Goal: Task Accomplishment & Management: Manage account settings

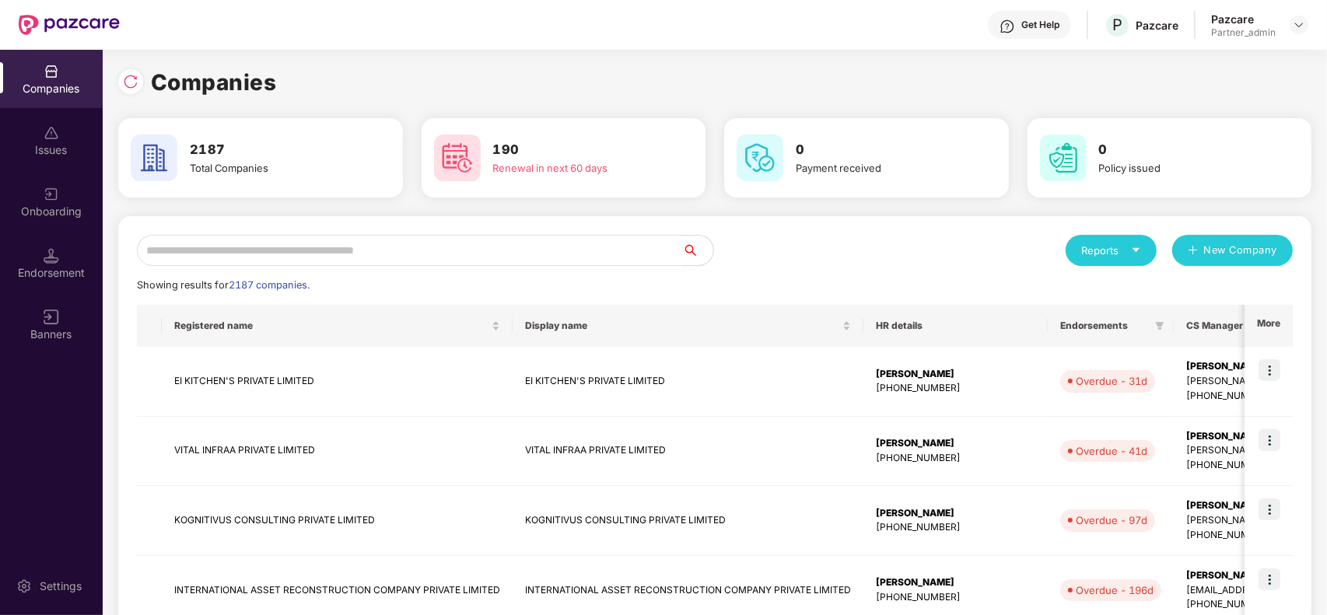
click at [485, 243] on input "text" at bounding box center [409, 250] width 545 height 31
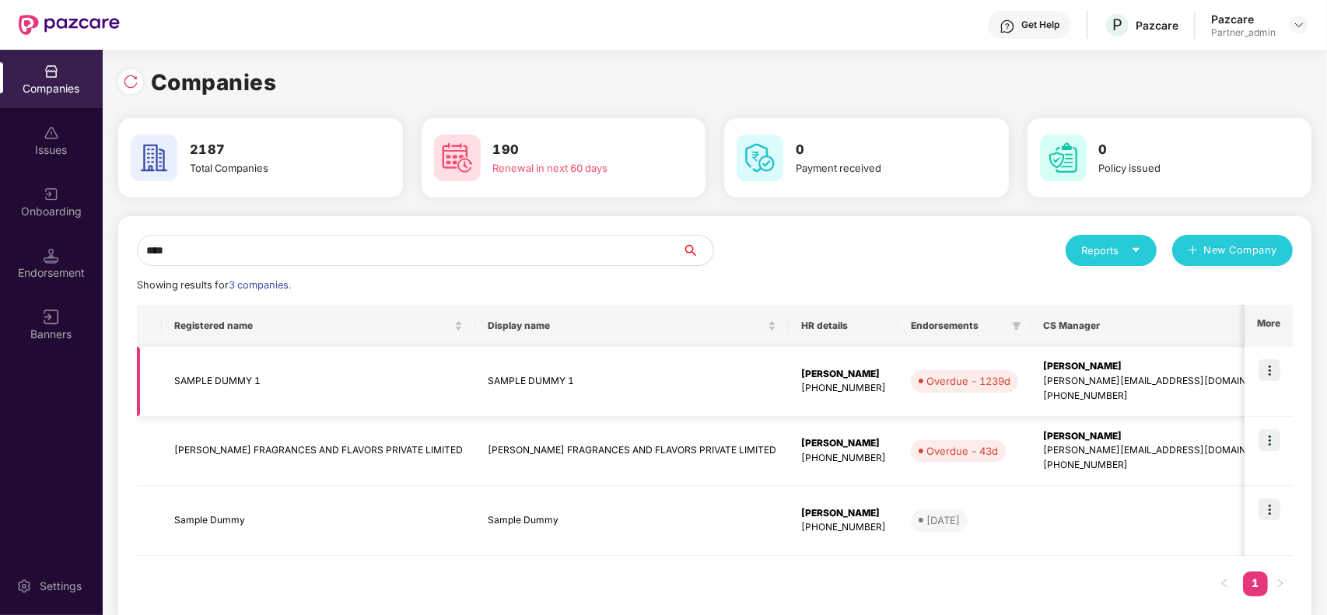
type input "****"
click at [1051, 376] on div "mihir+onb@pazcare.com" at bounding box center [1162, 381] width 238 height 15
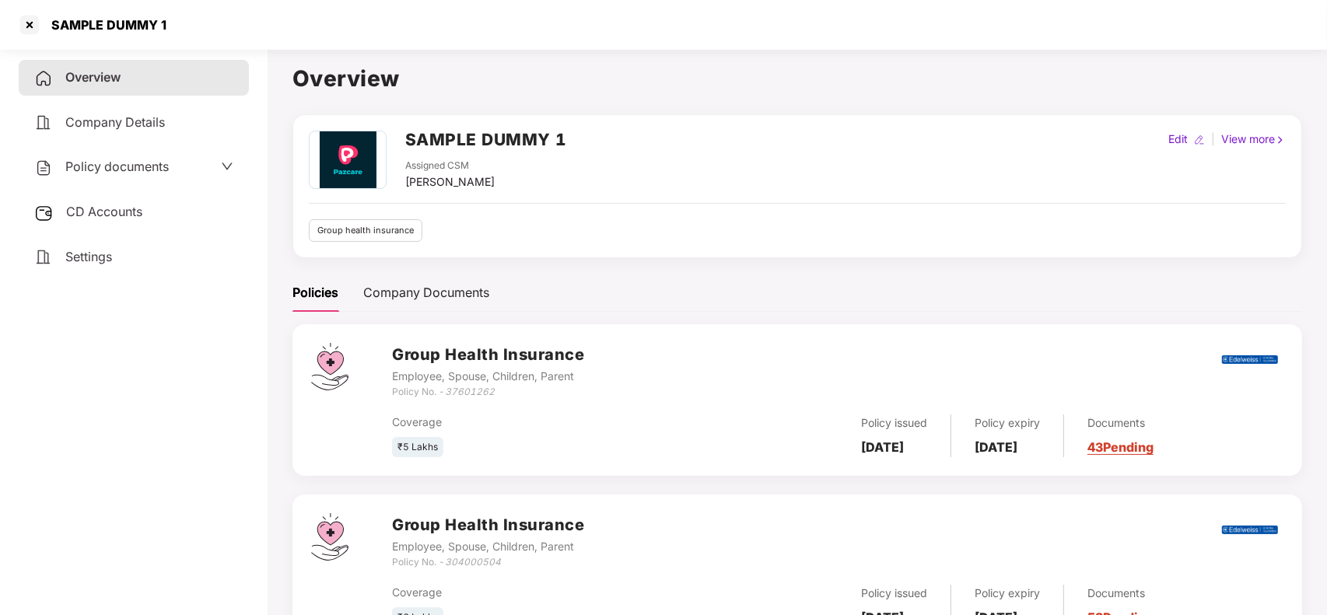
click at [1172, 137] on div "Edit" at bounding box center [1178, 139] width 26 height 17
select select "****"
select select "**********"
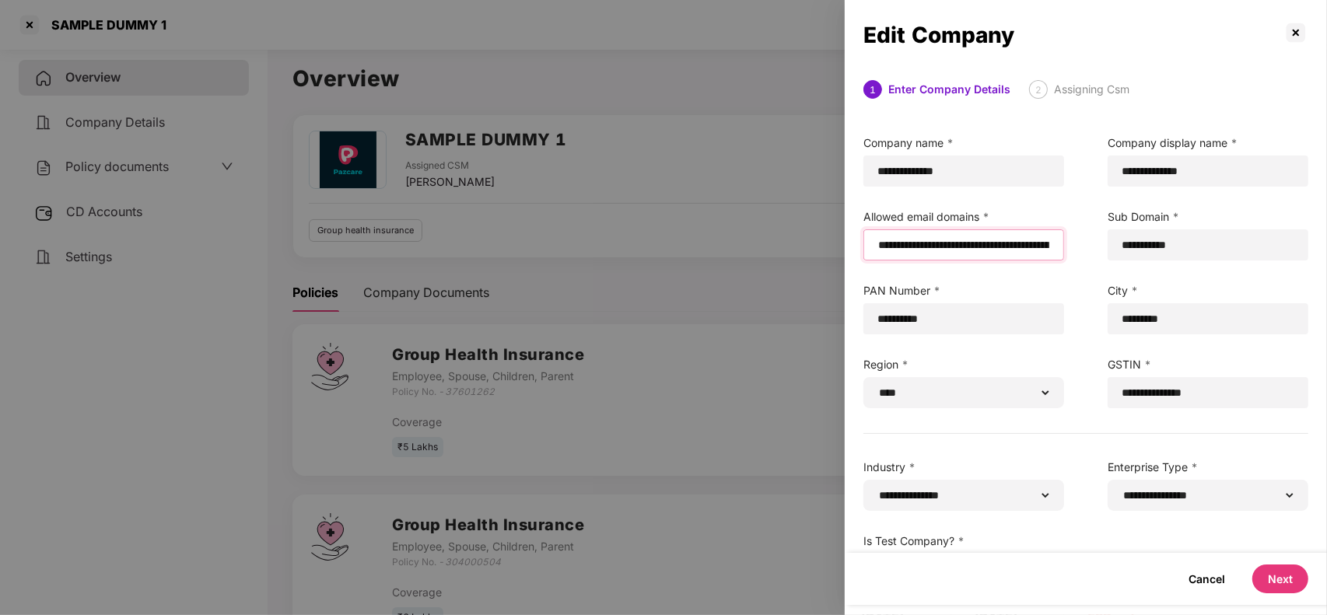
click at [877, 246] on input "email" at bounding box center [963, 245] width 174 height 16
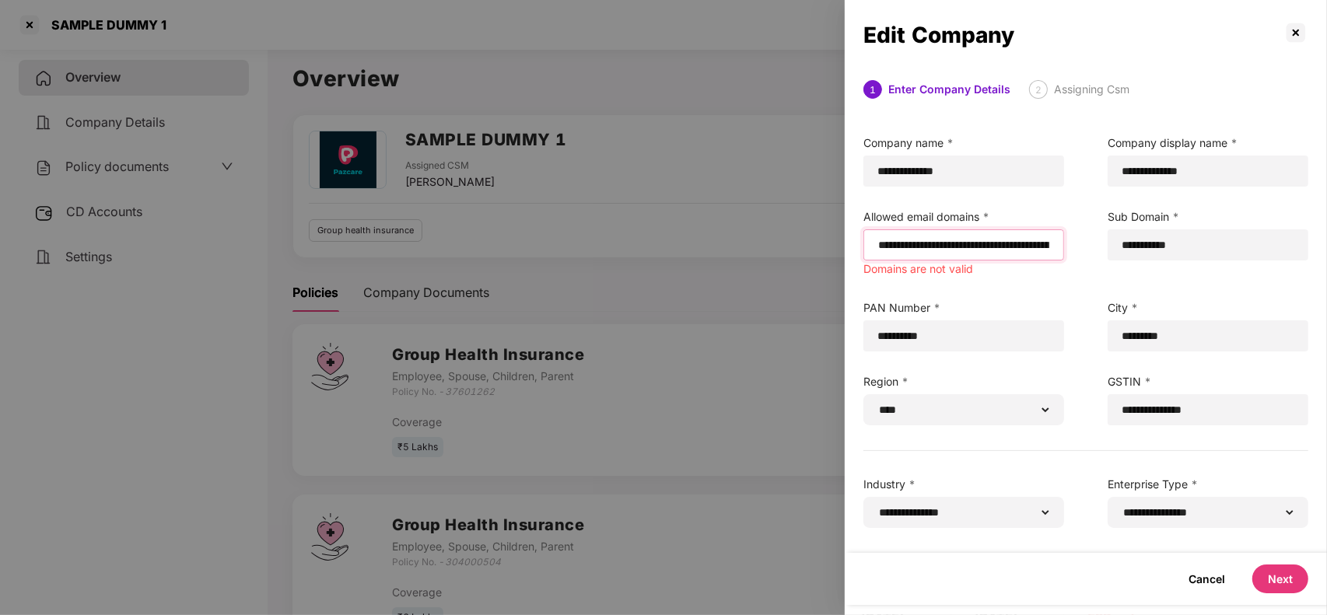
paste input "**********"
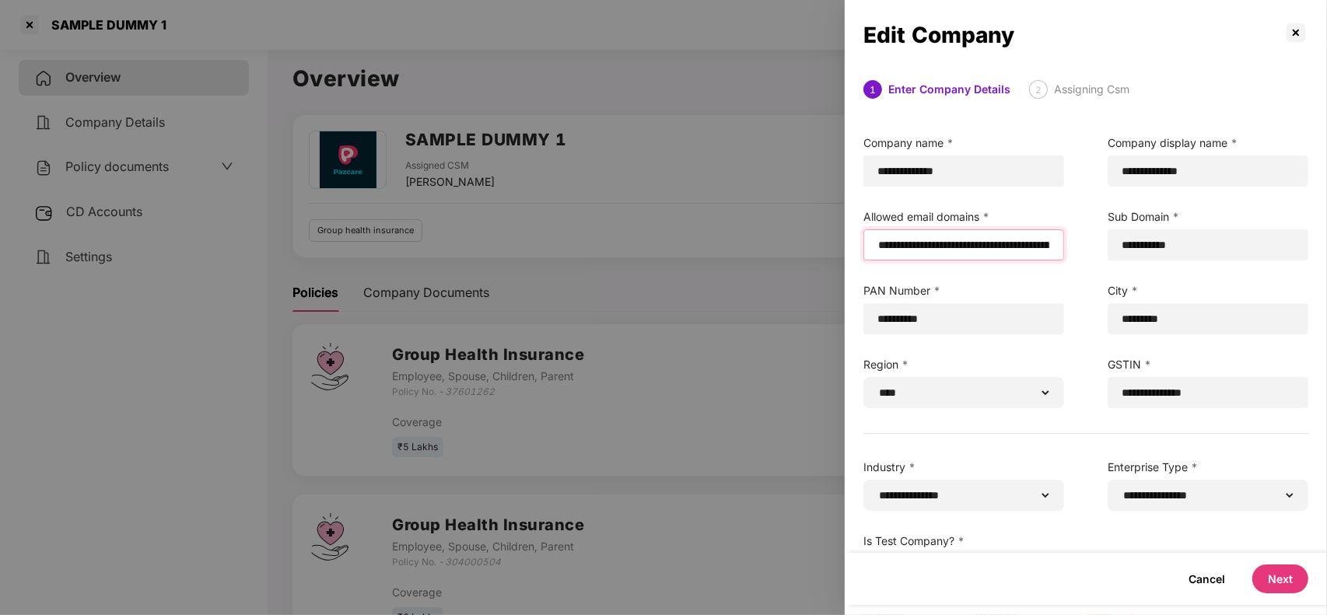
type input "**********"
click at [1266, 581] on button "Next" at bounding box center [1280, 579] width 56 height 29
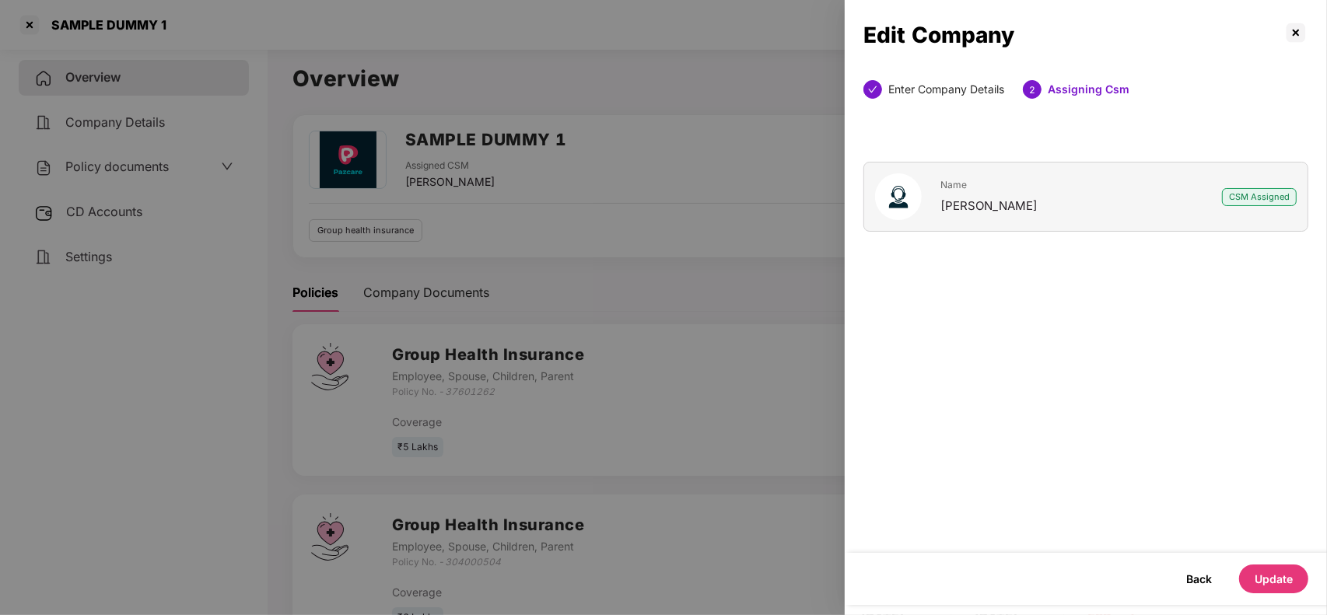
click at [1266, 581] on button "Update" at bounding box center [1273, 579] width 69 height 29
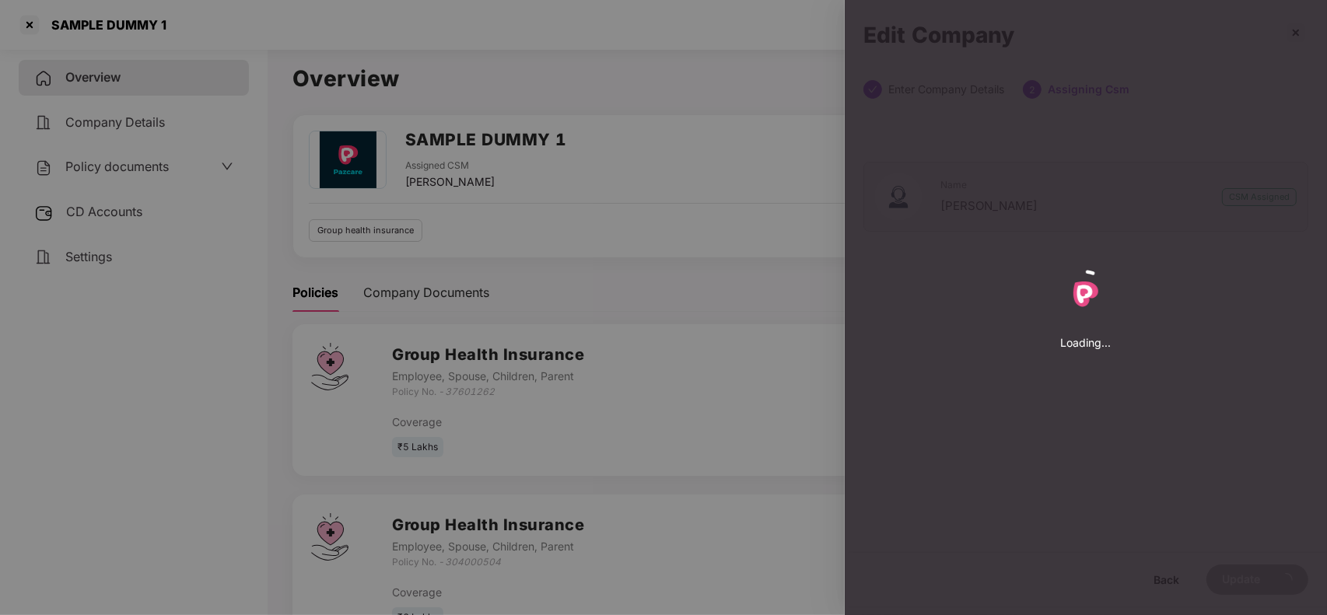
select select "****"
select select "**********"
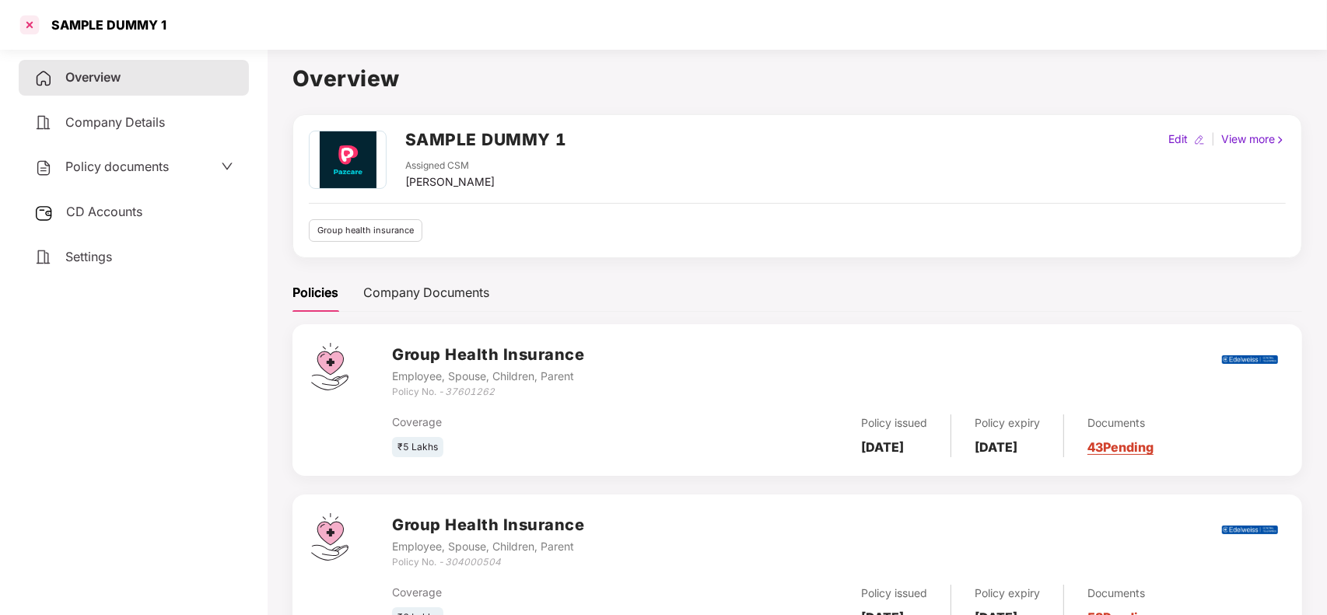
click at [17, 22] on div at bounding box center [29, 24] width 25 height 25
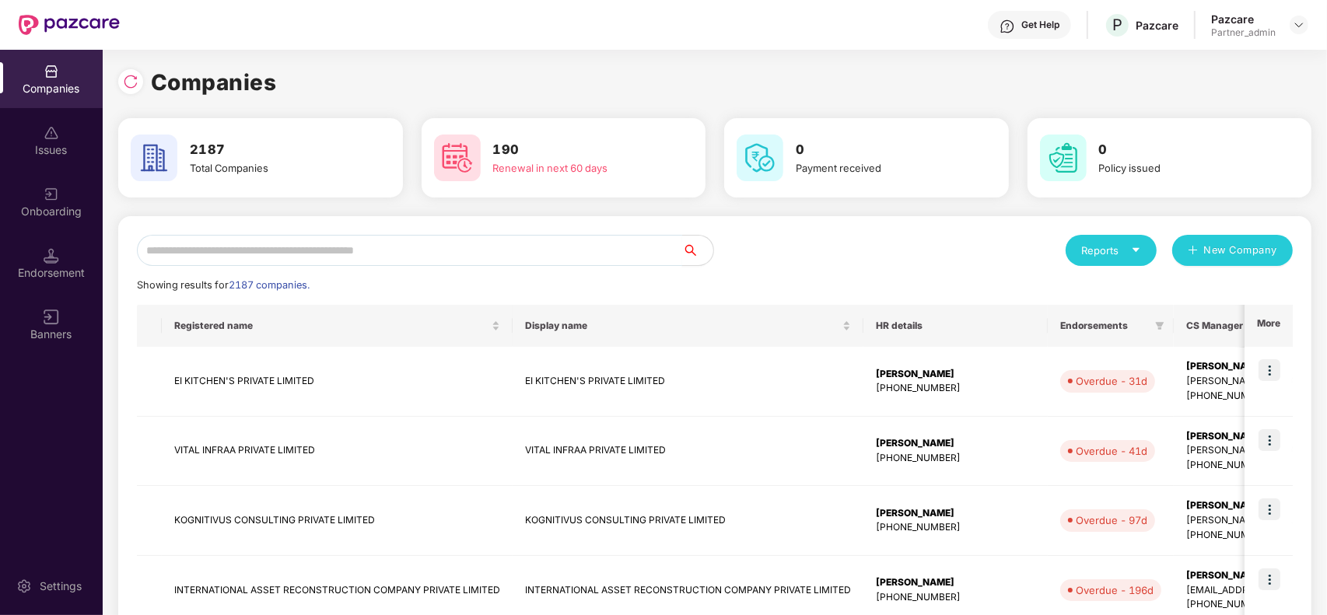
click at [523, 259] on input "text" at bounding box center [409, 250] width 545 height 31
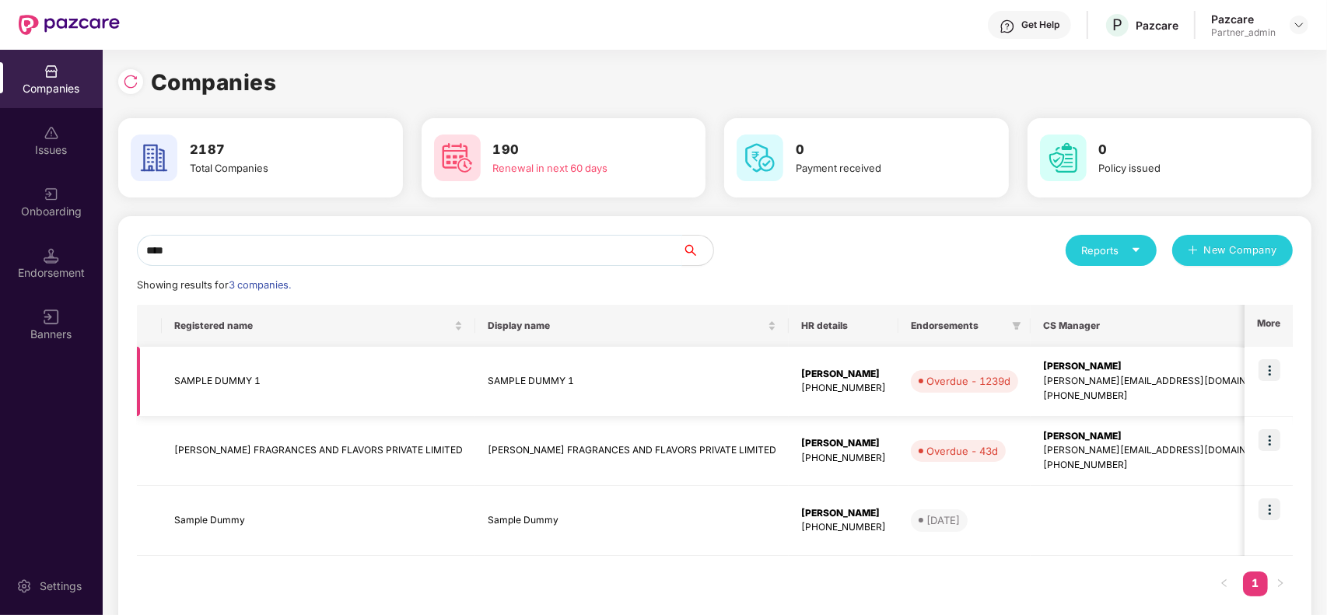
type input "****"
click at [1261, 366] on img at bounding box center [1269, 370] width 22 height 22
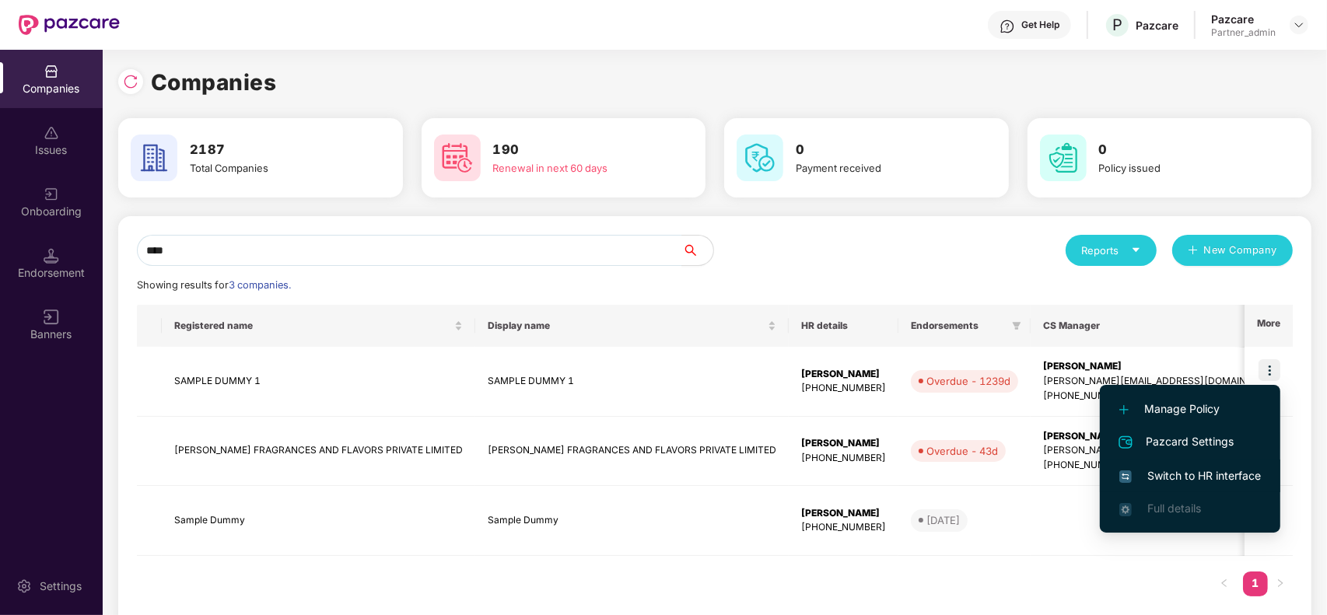
click at [1173, 474] on span "Switch to HR interface" at bounding box center [1190, 475] width 142 height 17
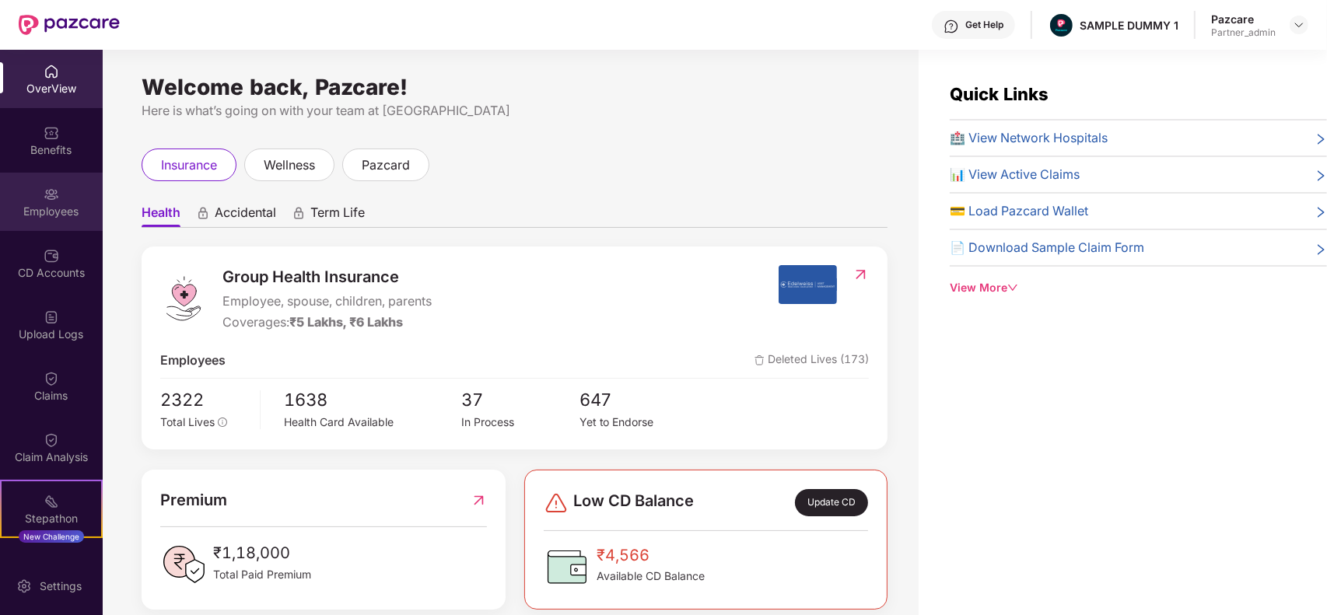
click at [44, 191] on img at bounding box center [52, 195] width 16 height 16
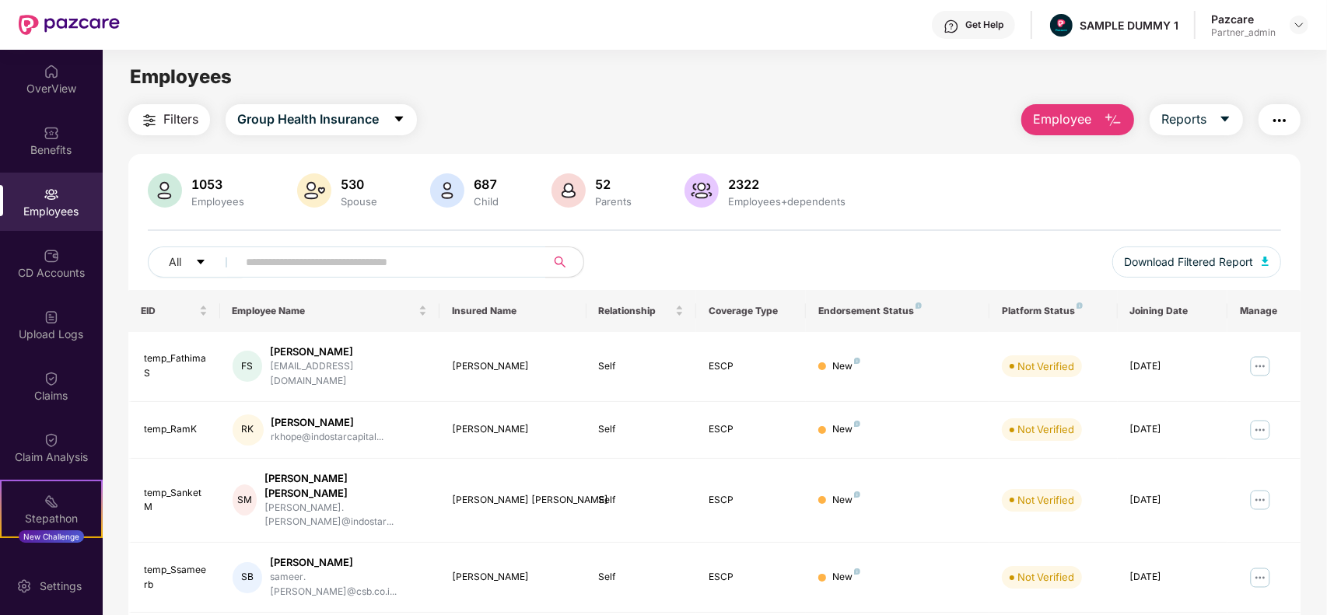
click at [1047, 126] on span "Employee" at bounding box center [1062, 119] width 58 height 19
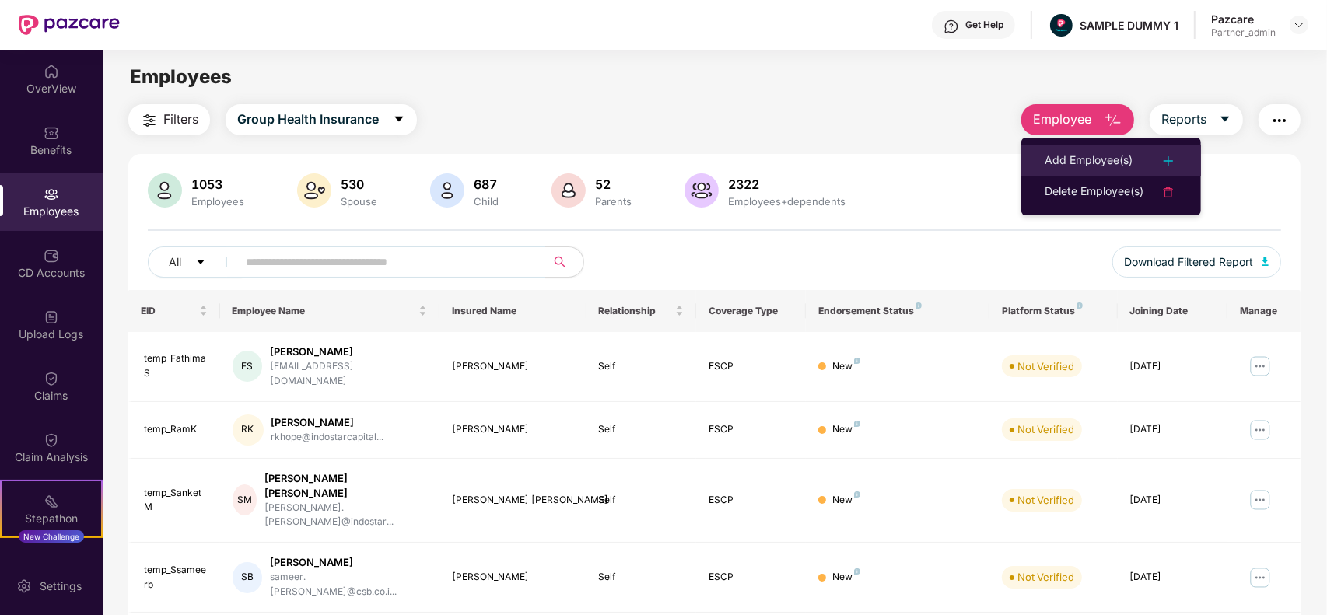
click at [1089, 162] on div "Add Employee(s)" at bounding box center [1088, 161] width 88 height 19
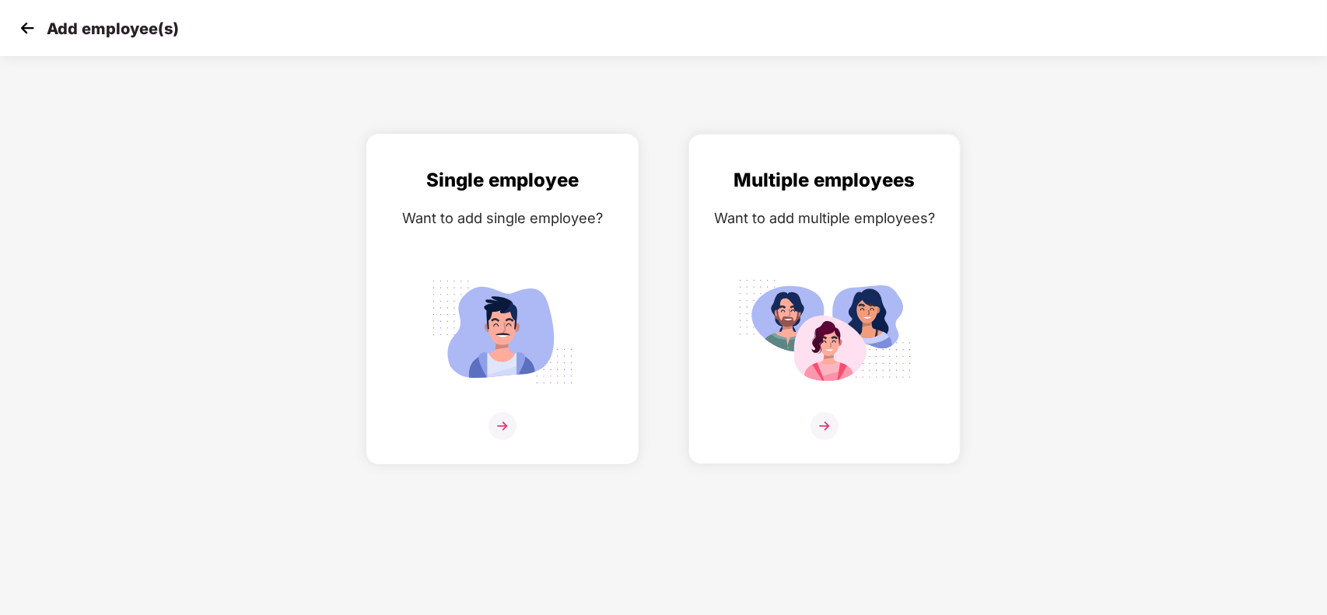
click at [516, 258] on div "Single employee Want to add single employee?" at bounding box center [503, 313] width 240 height 294
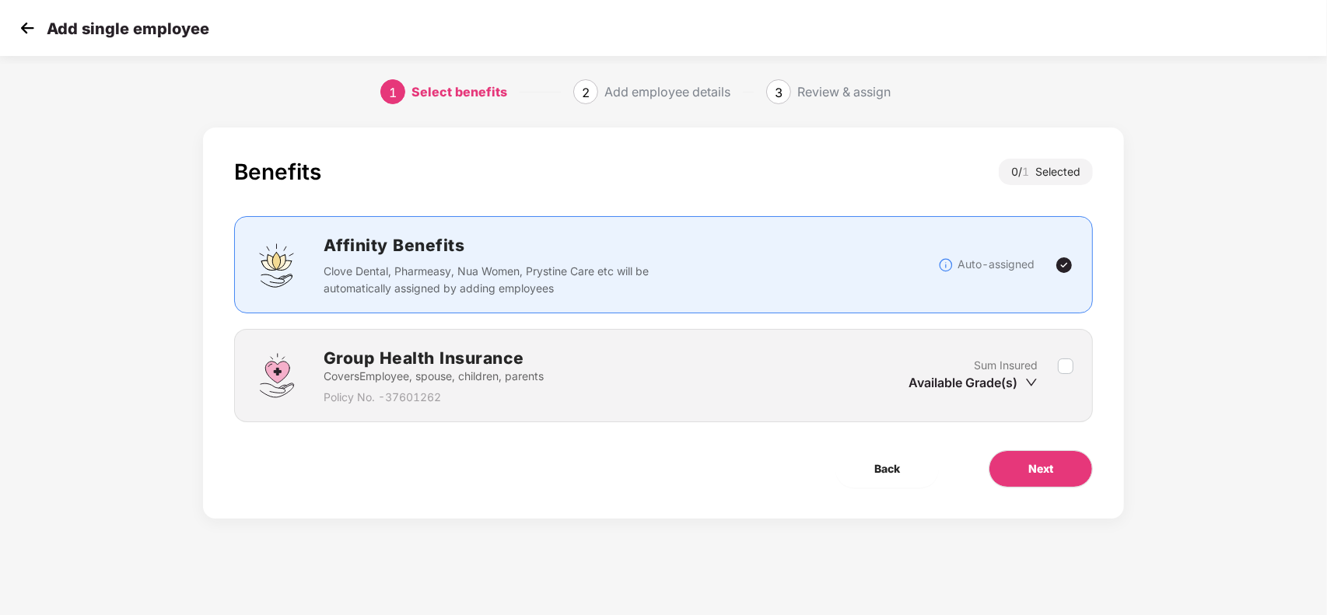
click at [1062, 358] on label at bounding box center [1066, 376] width 16 height 38
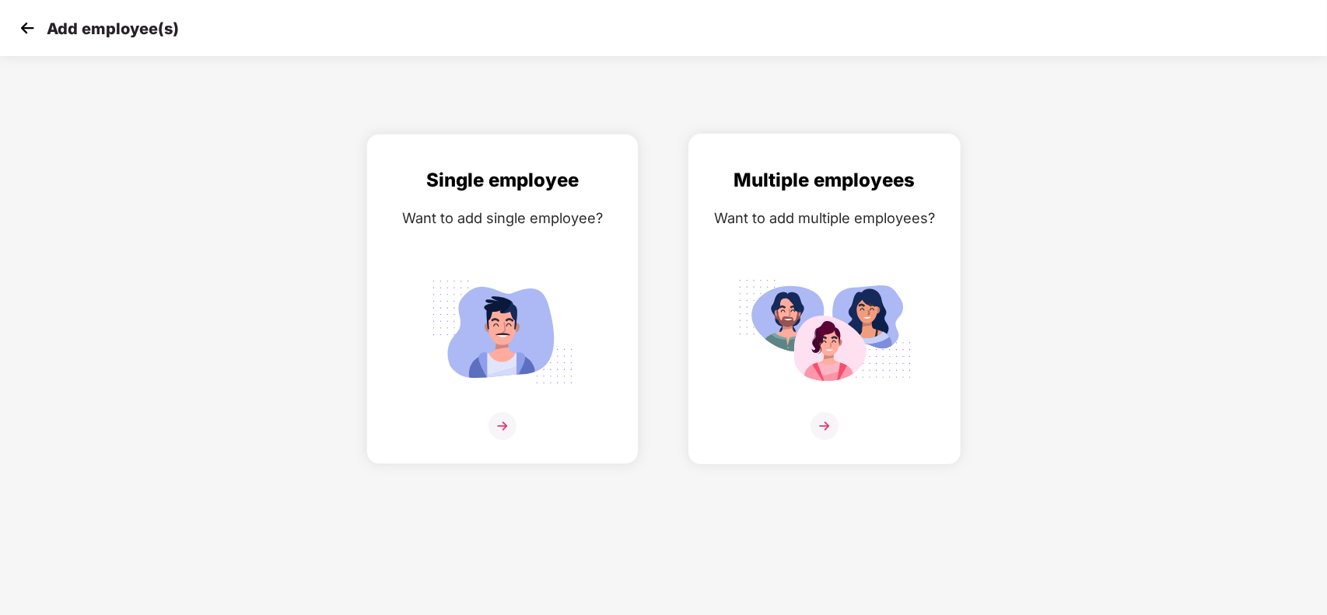
click at [784, 282] on img at bounding box center [824, 331] width 174 height 121
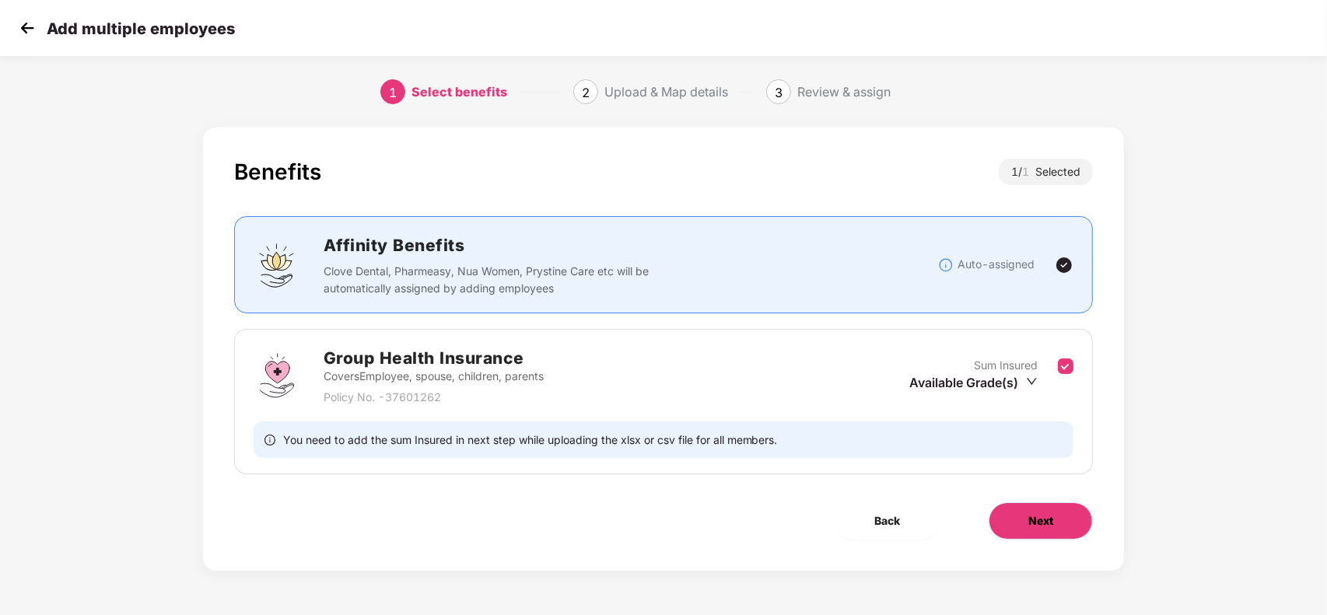
click at [1040, 535] on button "Next" at bounding box center [1040, 520] width 104 height 37
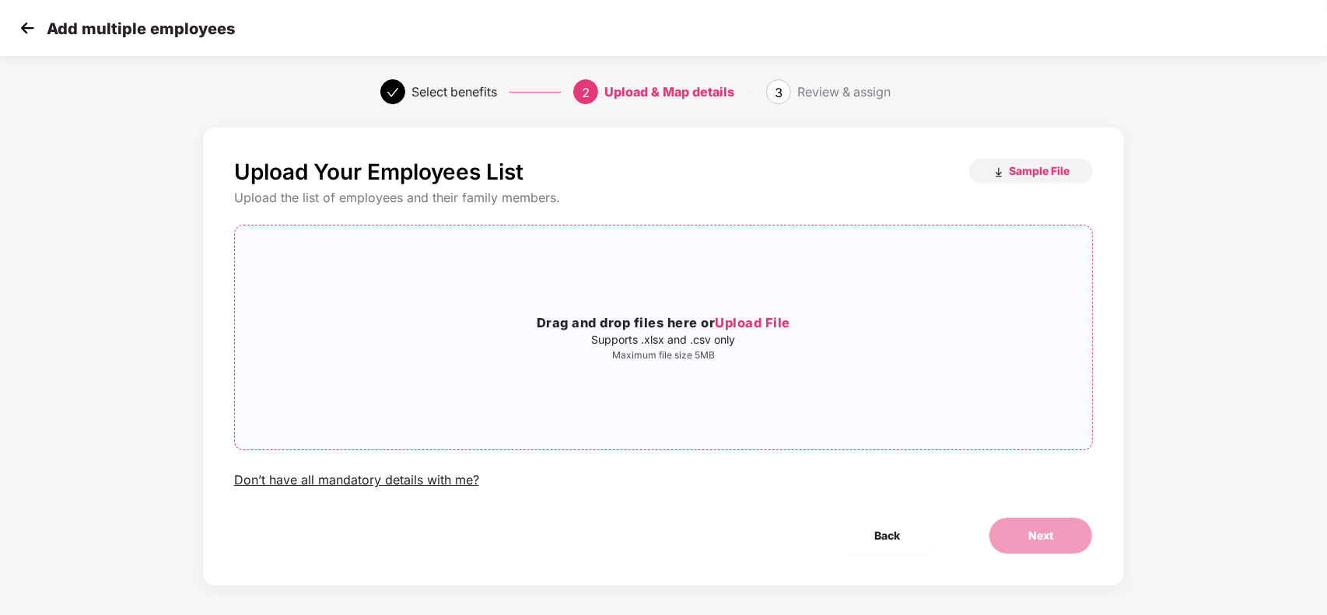
click at [755, 368] on div "Drag and drop files here or Upload File Supports .xlsx and .csv only Maximum fi…" at bounding box center [664, 337] width 858 height 199
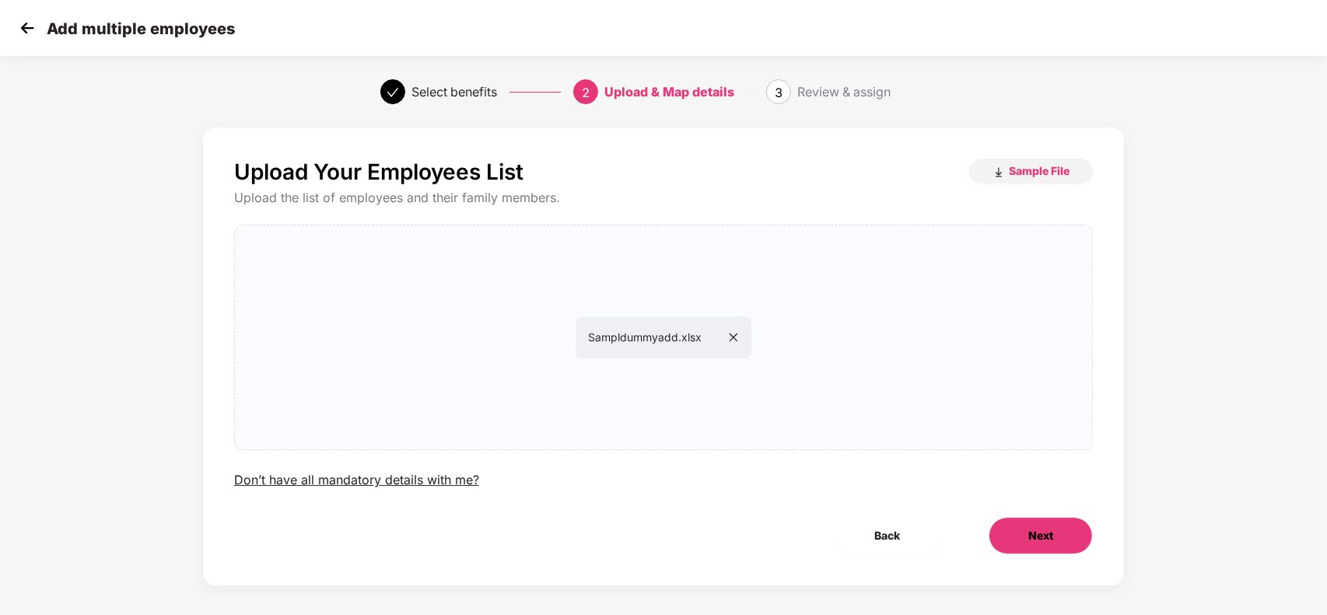
click at [1051, 542] on span "Next" at bounding box center [1040, 535] width 25 height 17
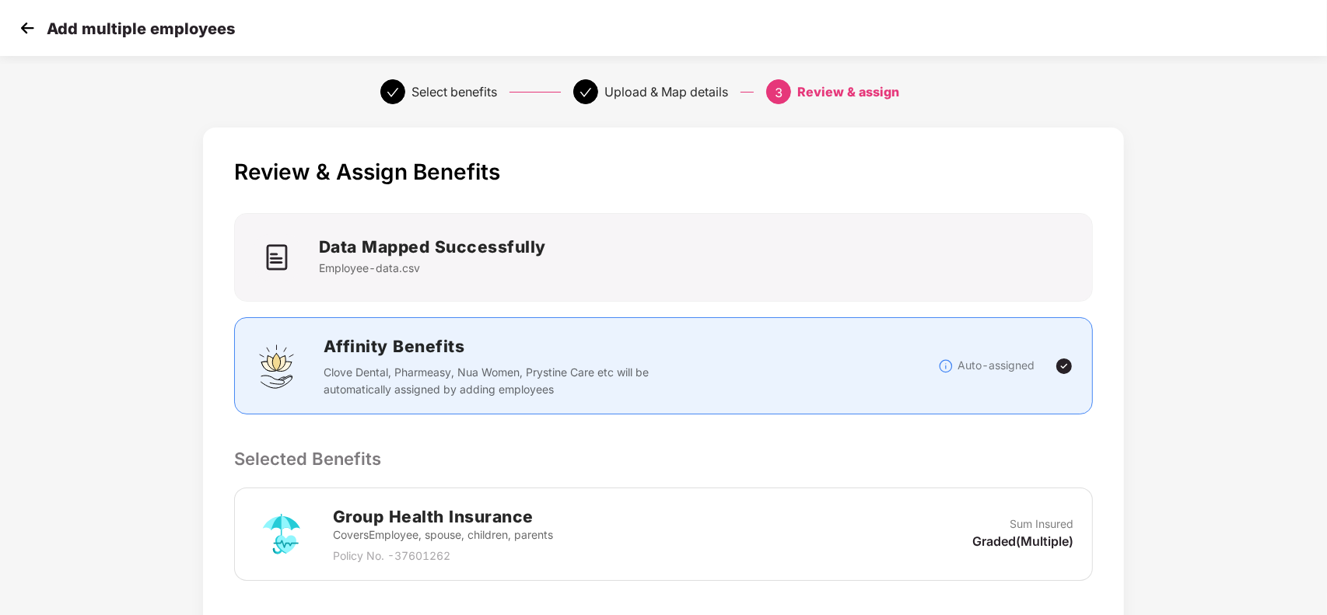
scroll to position [254, 0]
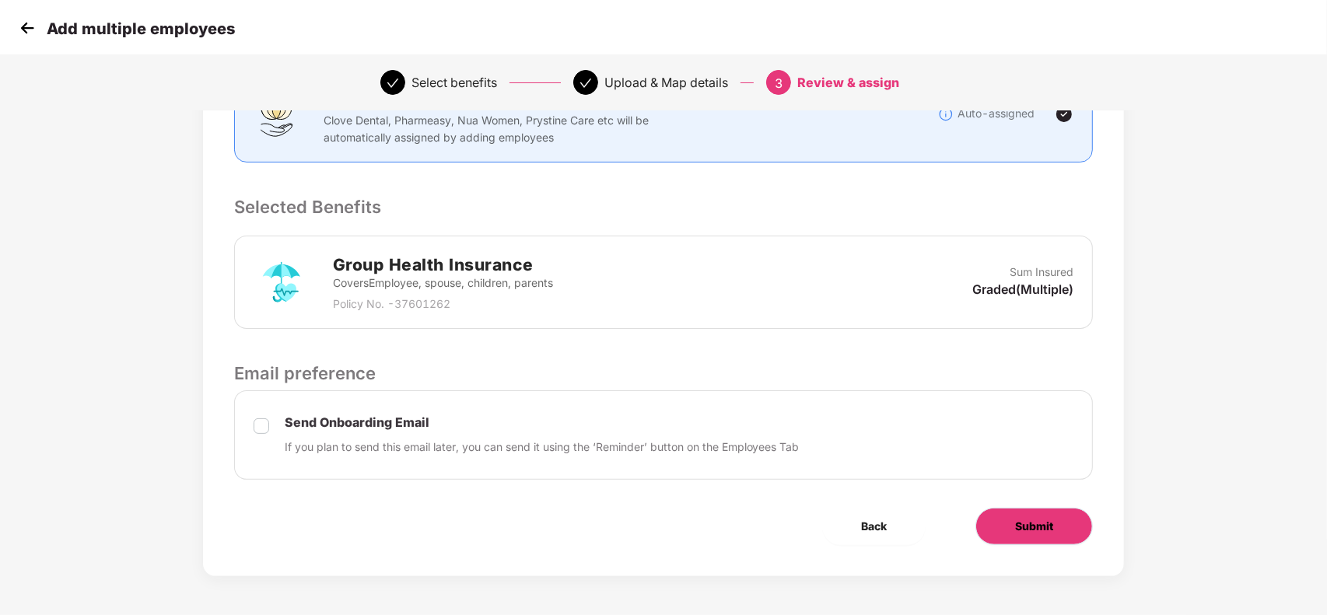
click at [1021, 527] on span "Submit" at bounding box center [1034, 526] width 38 height 17
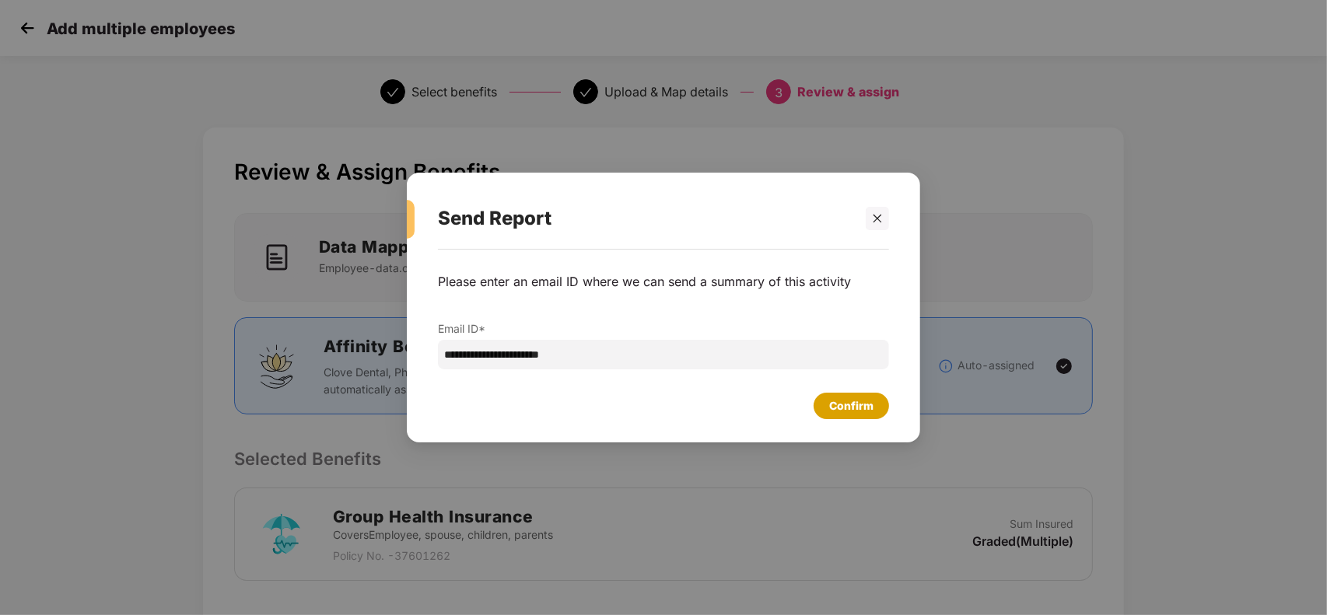
click at [857, 395] on div "Confirm" at bounding box center [850, 406] width 75 height 26
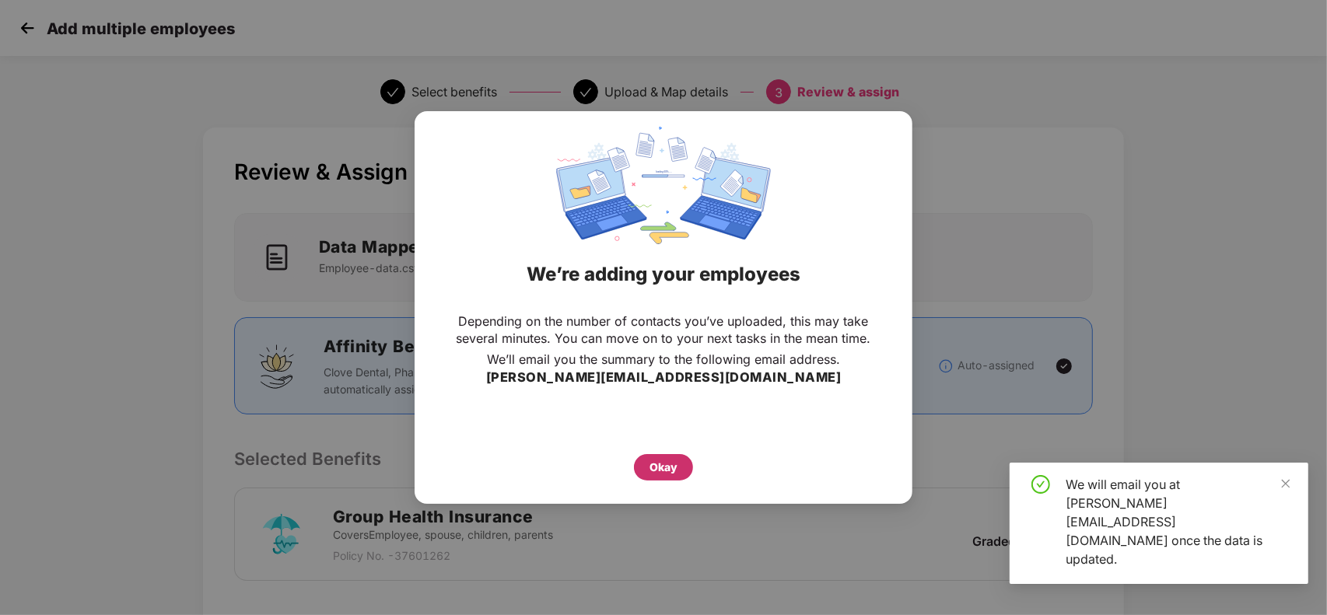
click at [662, 480] on div "Okay" at bounding box center [663, 467] width 59 height 26
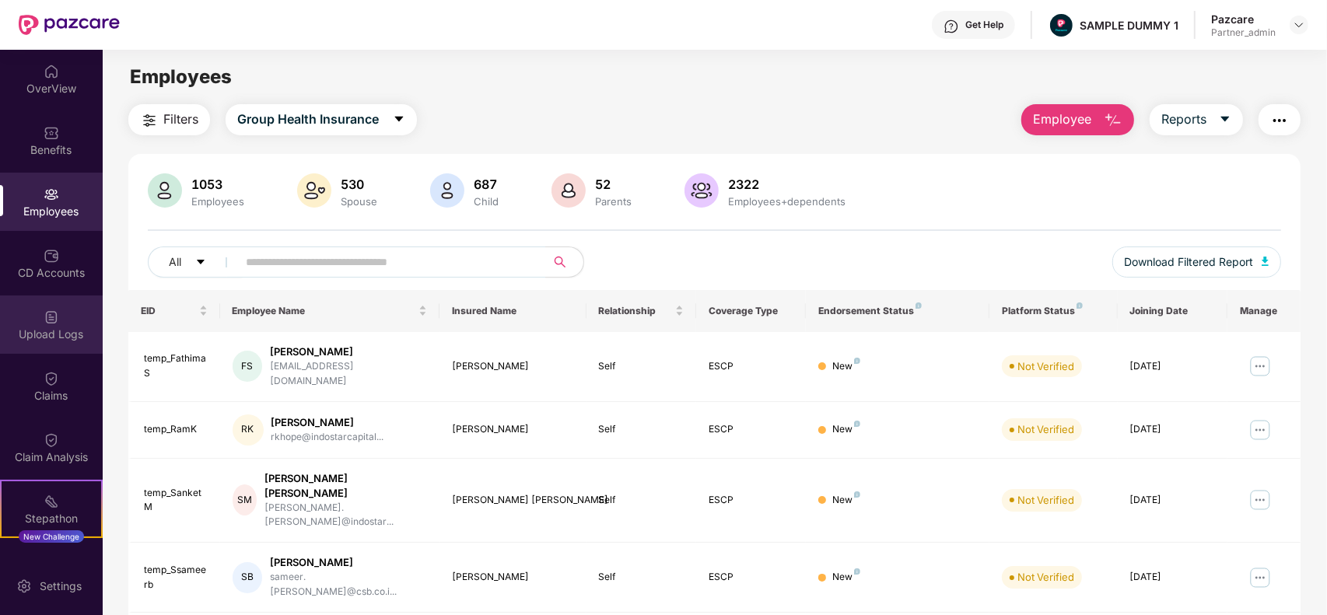
click at [59, 319] on div "Upload Logs" at bounding box center [51, 325] width 103 height 58
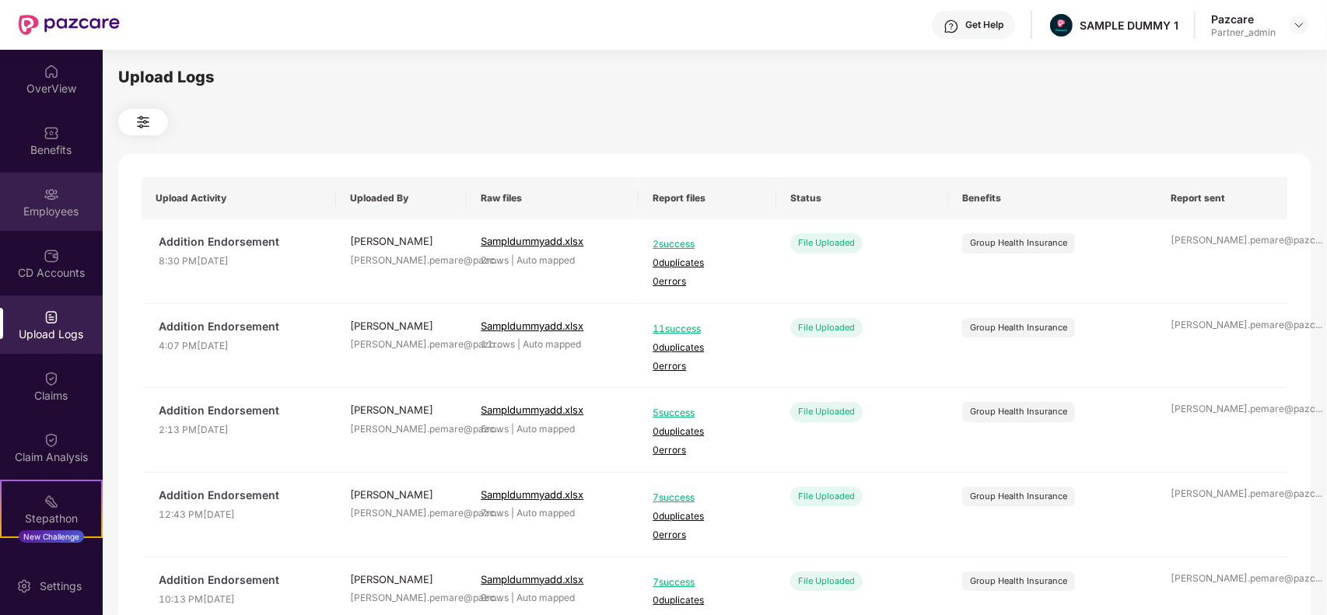
click at [39, 199] on div "Employees" at bounding box center [51, 202] width 103 height 58
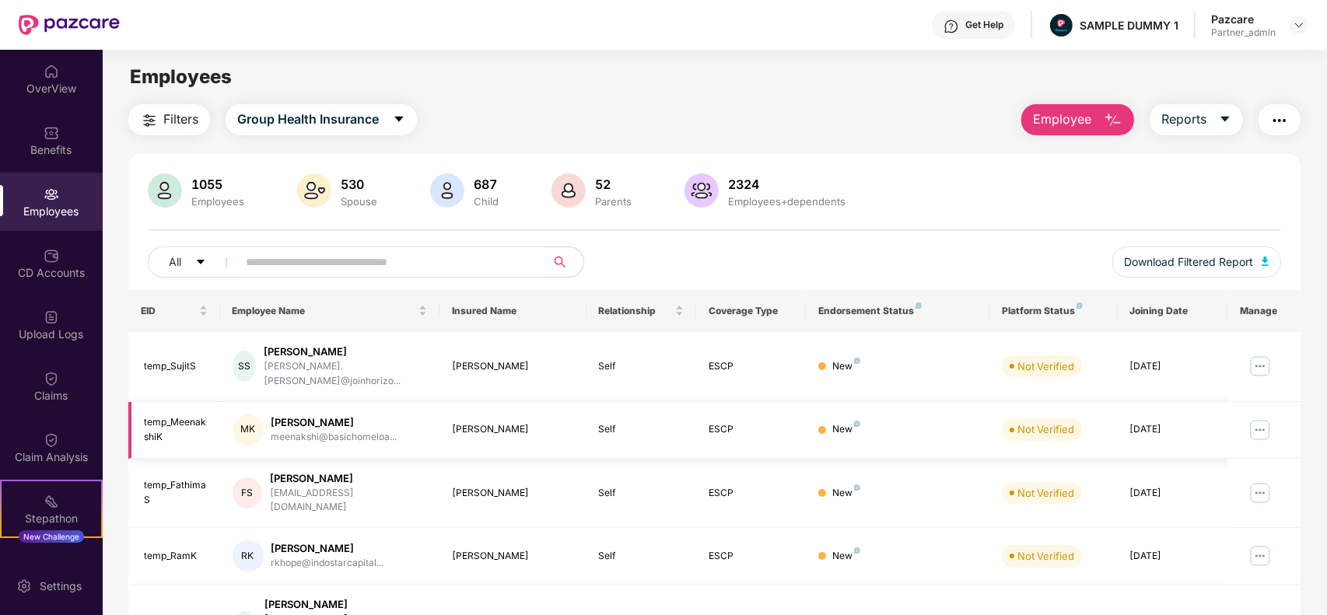
click at [1269, 420] on img at bounding box center [1259, 430] width 25 height 25
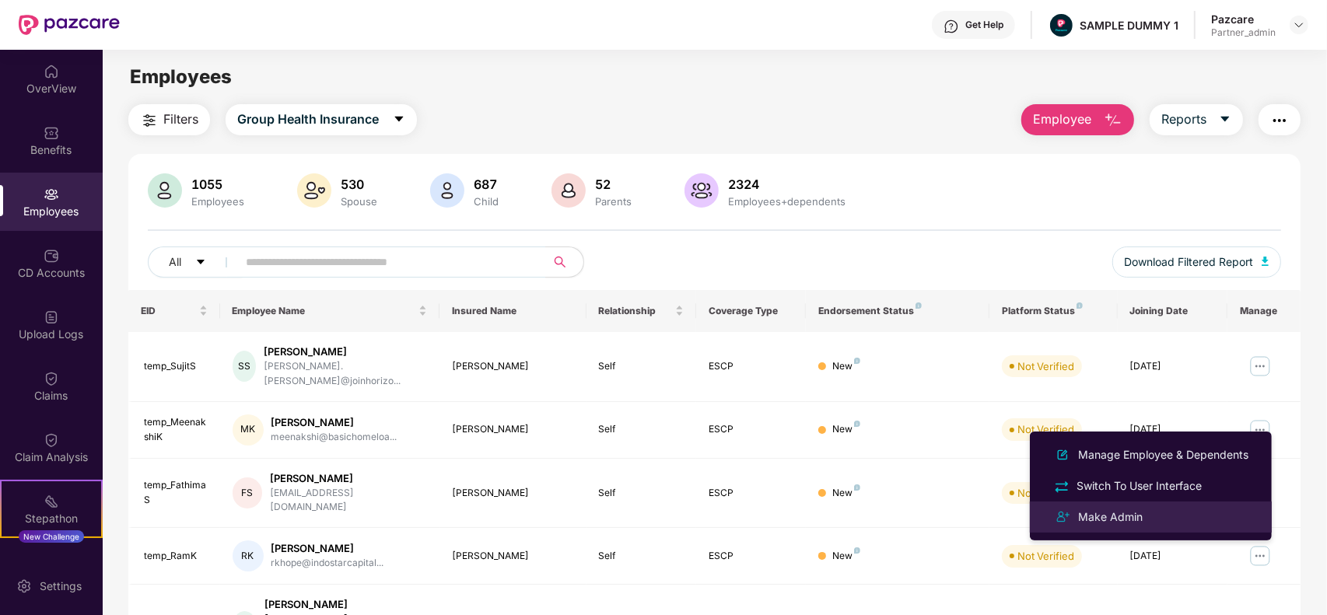
click at [1104, 512] on div "Make Admin" at bounding box center [1110, 517] width 71 height 17
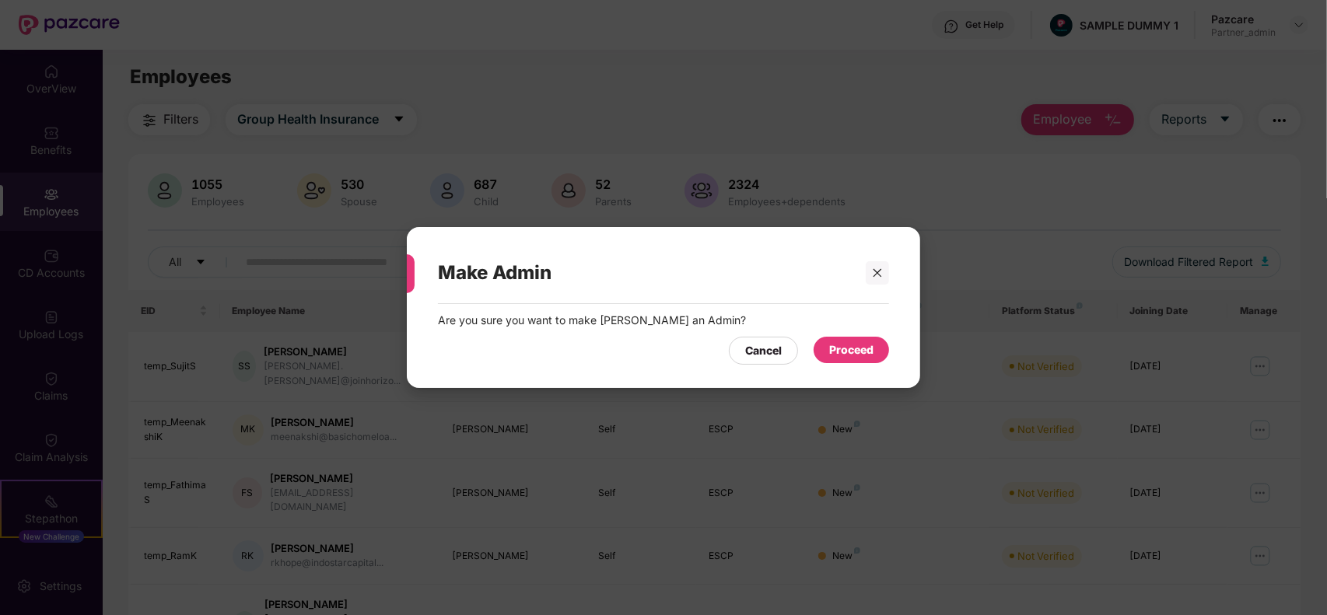
click at [845, 348] on div "Proceed" at bounding box center [851, 349] width 44 height 17
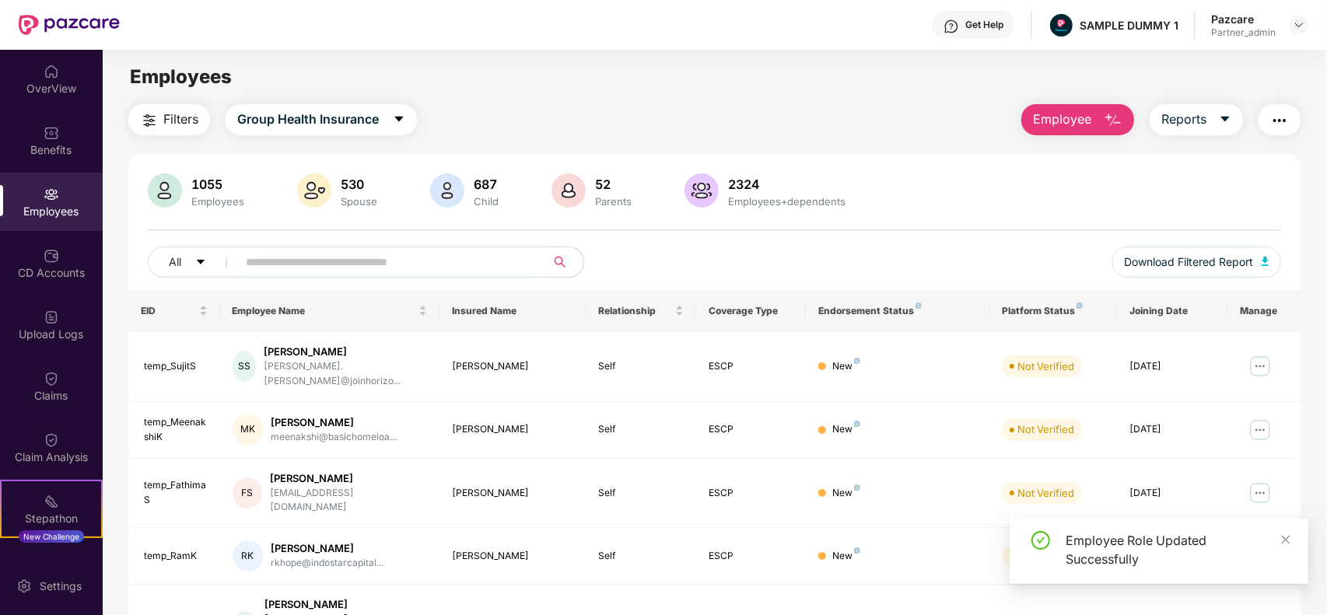
click at [1262, 362] on img at bounding box center [1259, 366] width 25 height 25
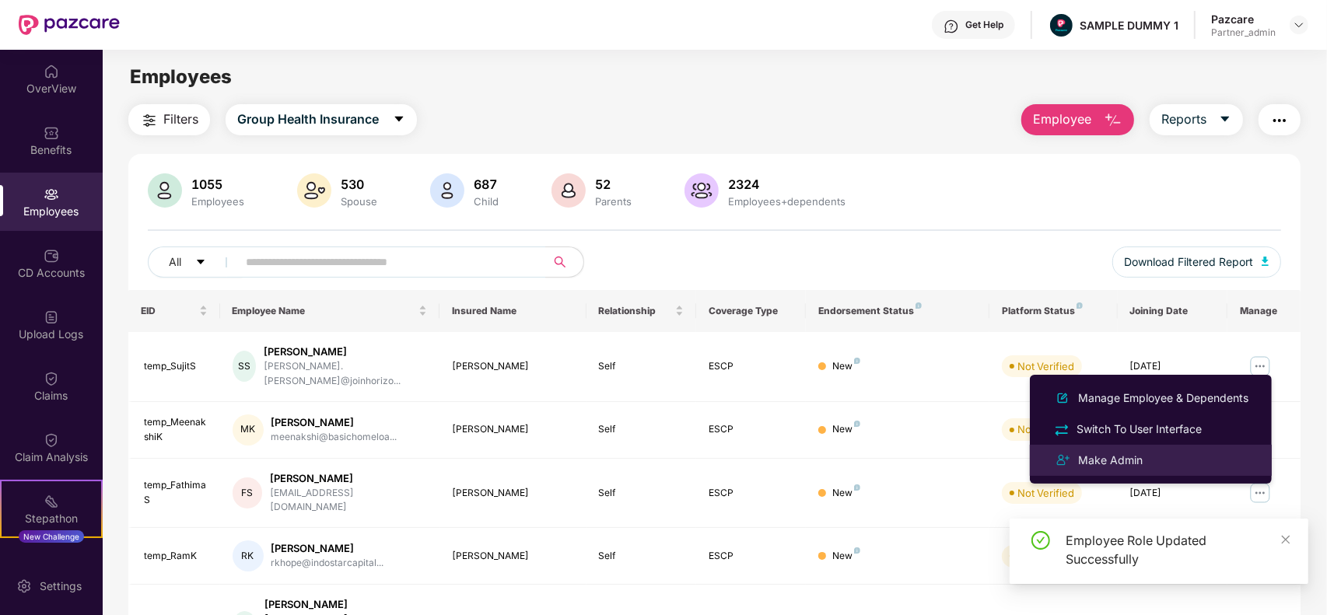
click at [1120, 453] on div "Make Admin" at bounding box center [1110, 460] width 71 height 17
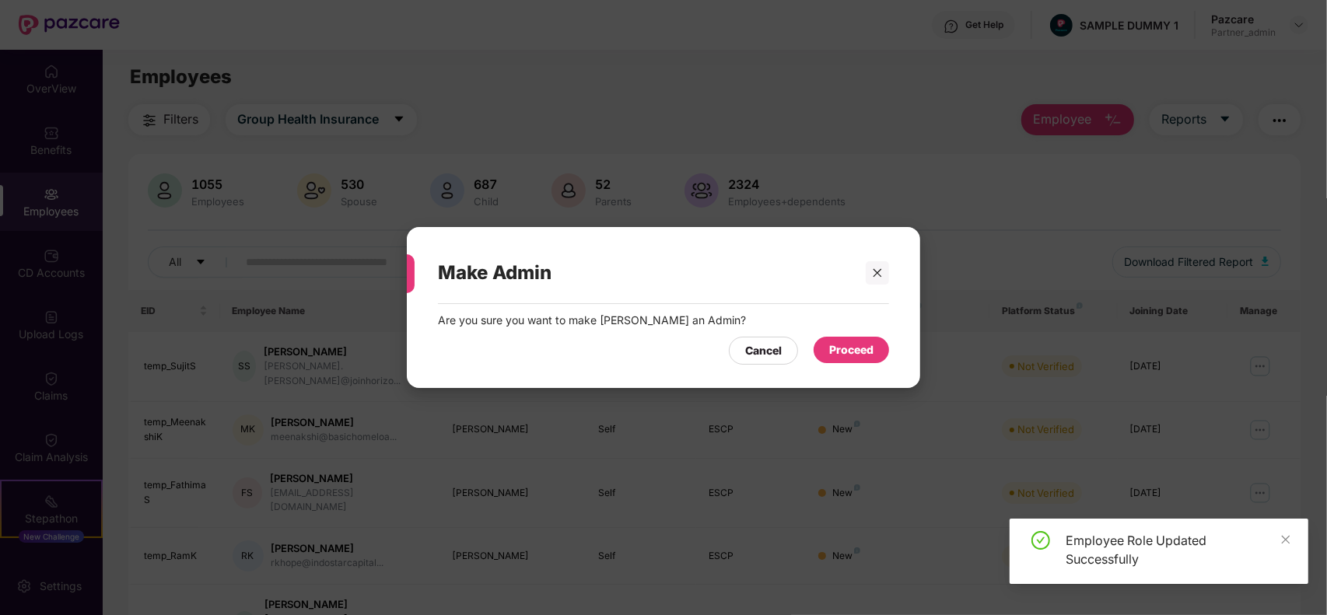
click at [826, 348] on div "Proceed" at bounding box center [850, 350] width 75 height 26
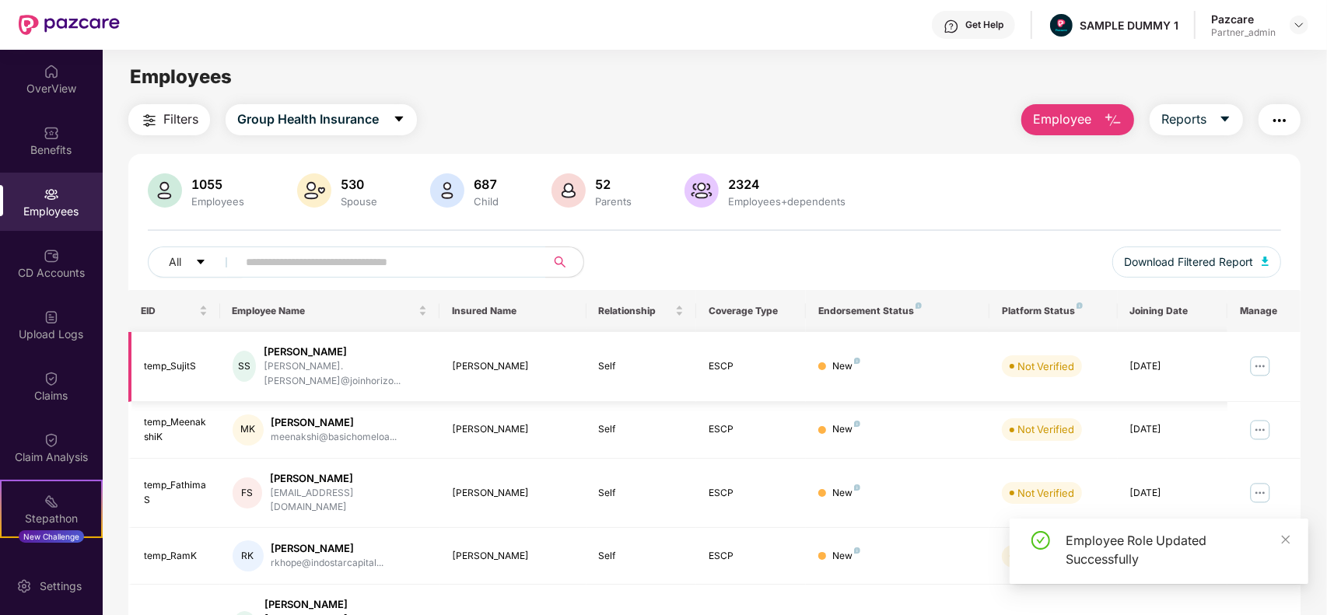
click at [1257, 366] on img at bounding box center [1259, 366] width 25 height 25
click at [1289, 366] on td at bounding box center [1263, 367] width 73 height 70
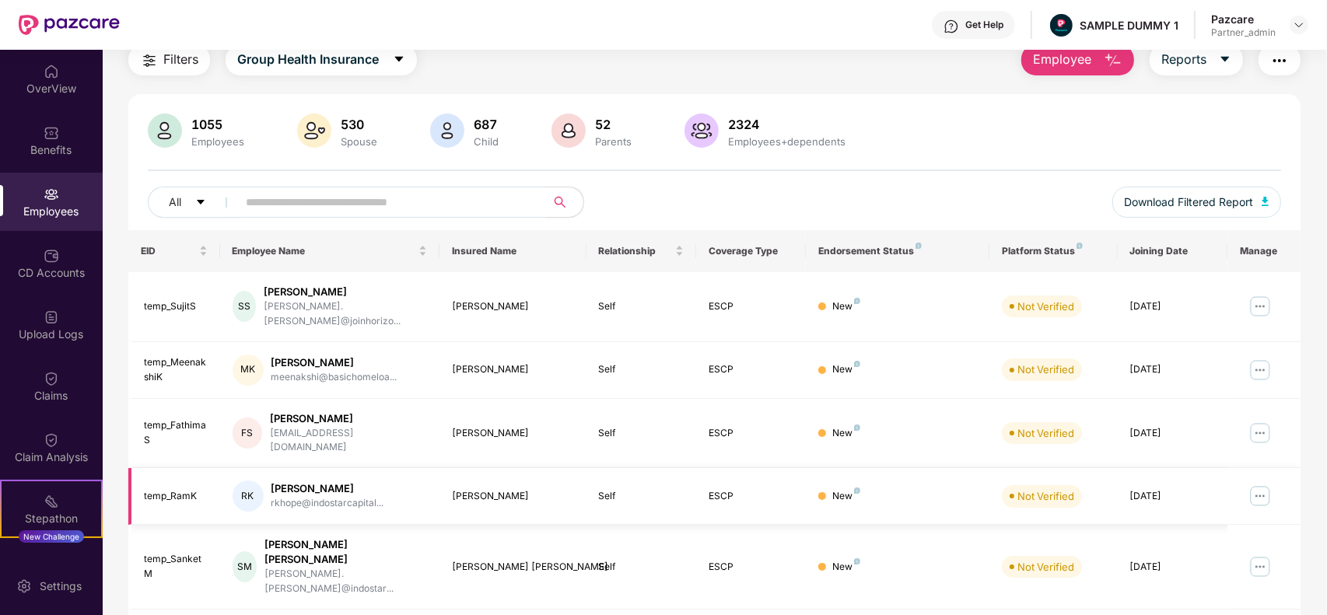
scroll to position [59, 0]
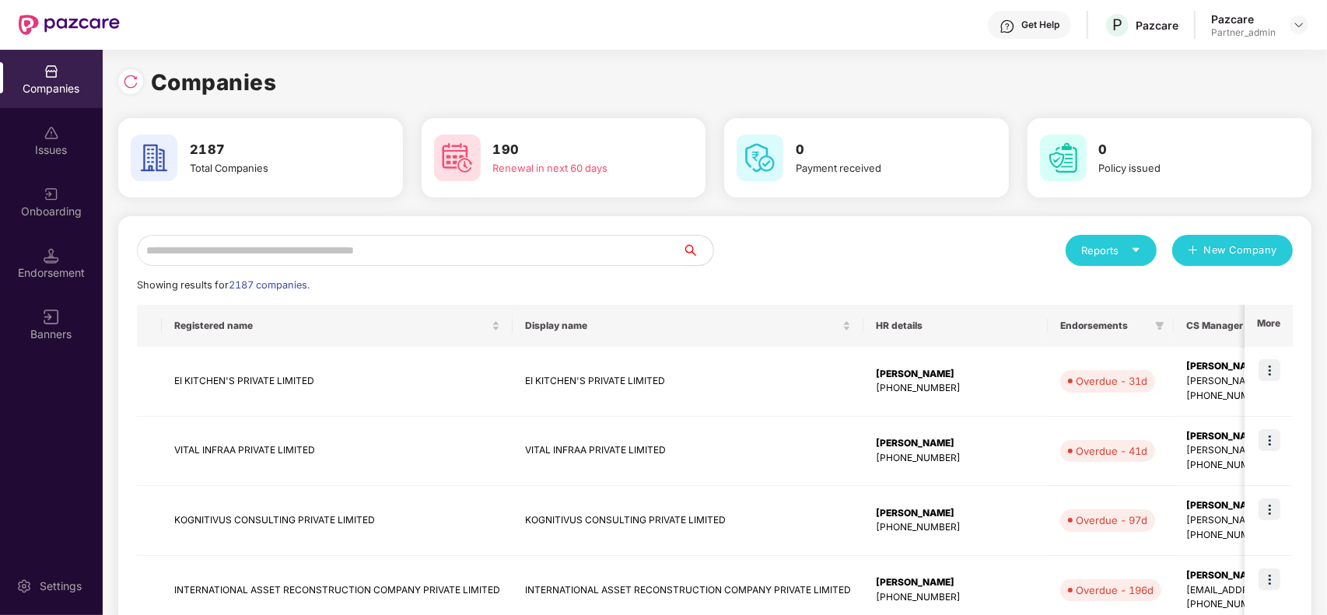
click at [432, 240] on input "text" at bounding box center [409, 250] width 545 height 31
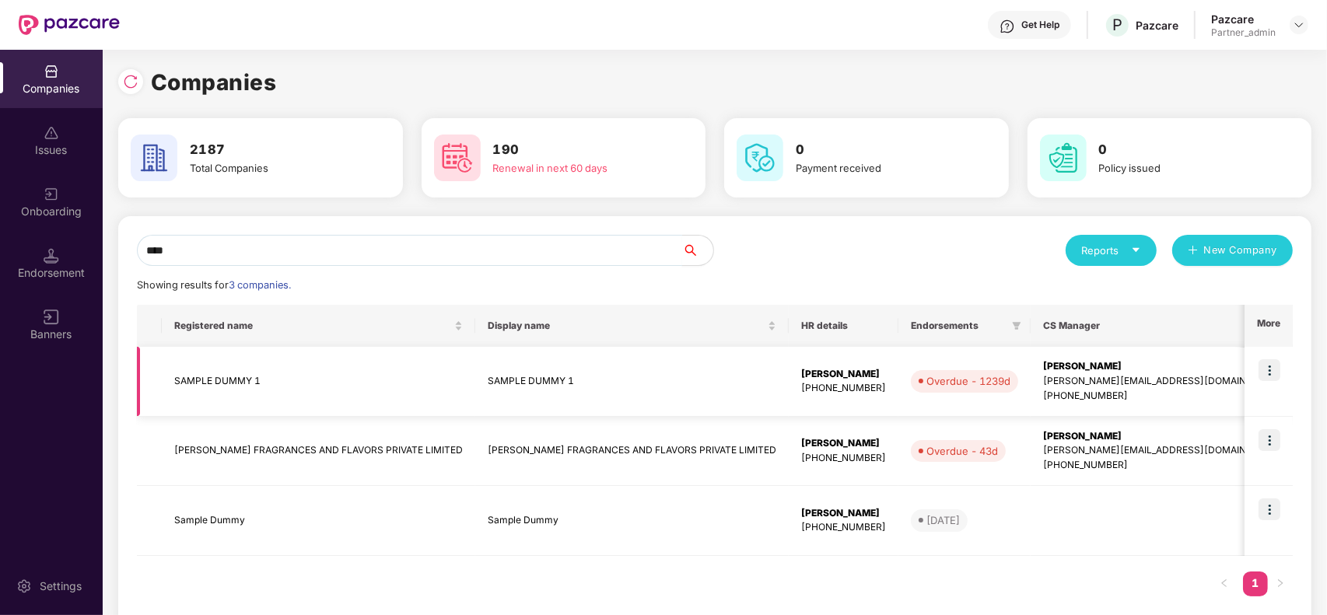
type input "****"
click at [1270, 369] on img at bounding box center [1269, 370] width 22 height 22
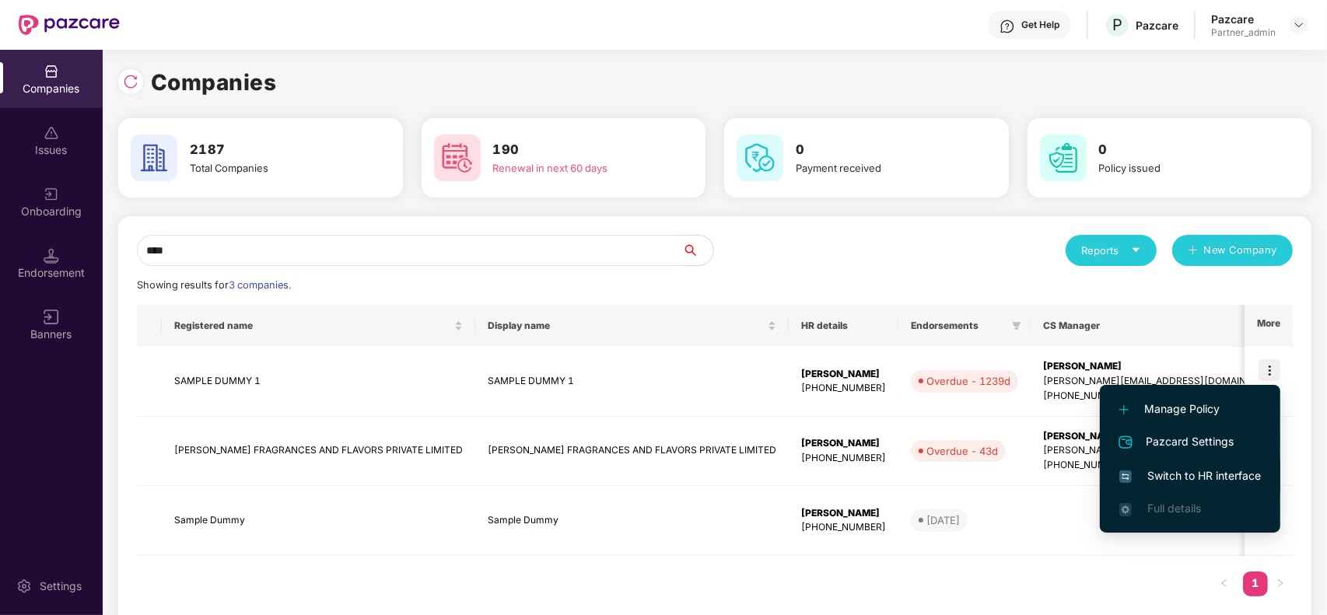
click at [1136, 481] on span "Switch to HR interface" at bounding box center [1190, 475] width 142 height 17
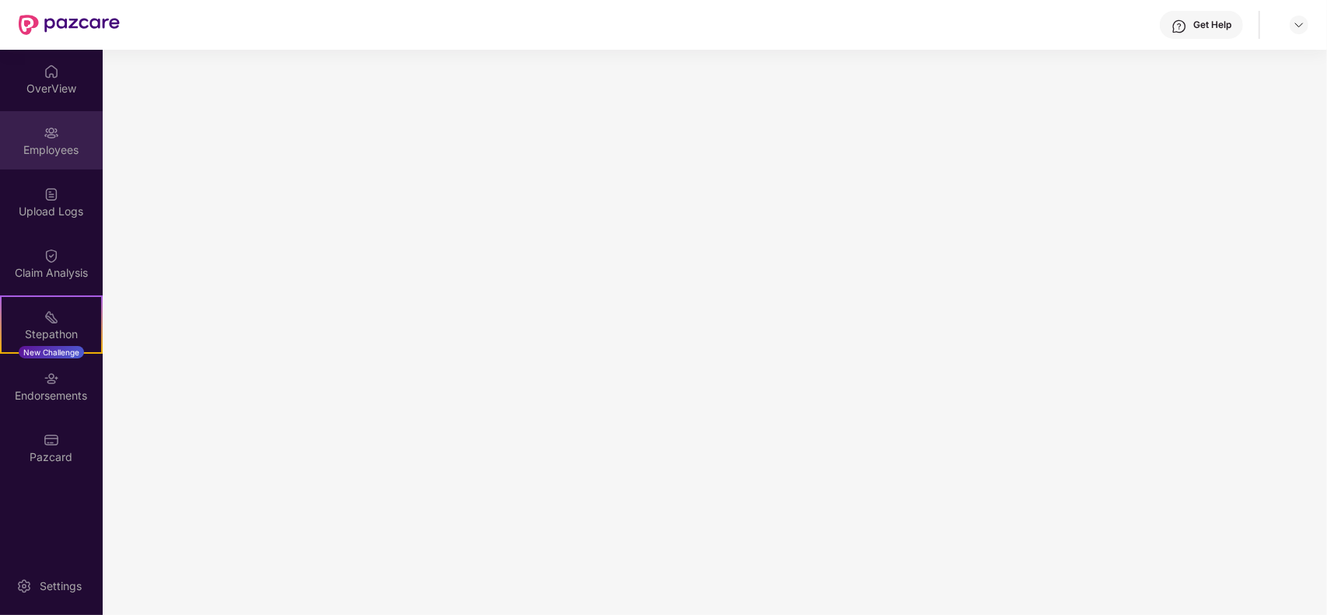
click at [52, 137] on img at bounding box center [52, 133] width 16 height 16
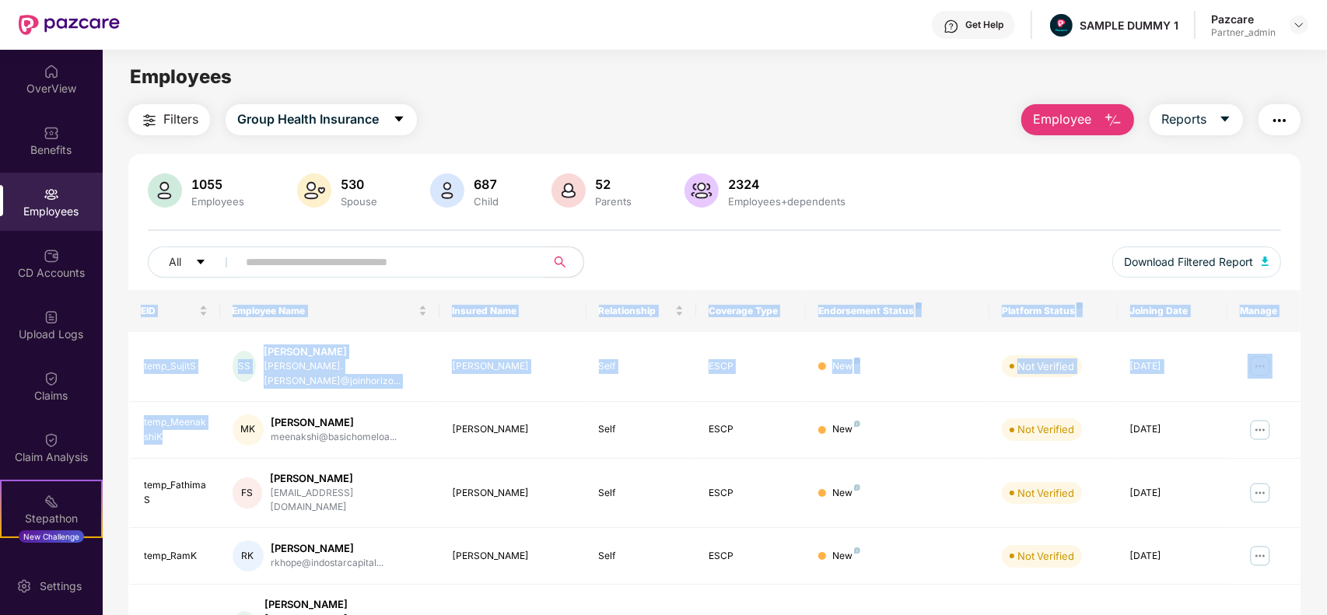
drag, startPoint x: 177, startPoint y: 429, endPoint x: 125, endPoint y: 397, distance: 60.7
click at [125, 397] on div "Filters Group Health Insurance Employee Reports 1055 Employees 530 Spouse 687 C…" at bounding box center [714, 570] width 1223 height 932
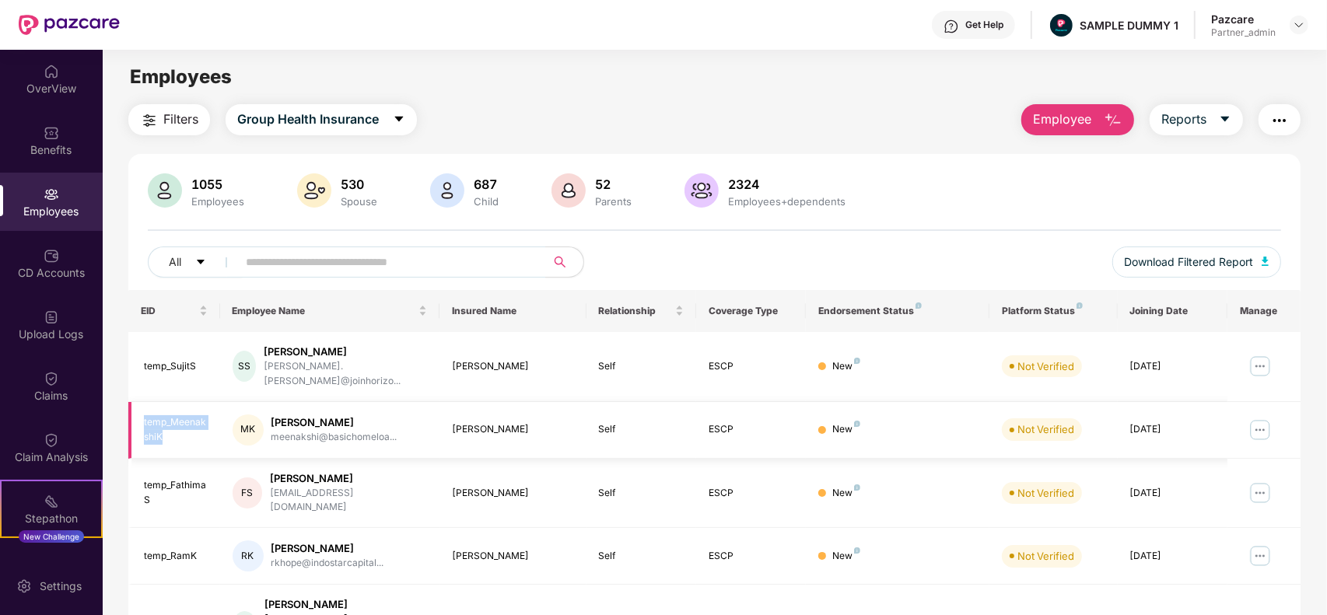
drag, startPoint x: 183, startPoint y: 432, endPoint x: 140, endPoint y: 408, distance: 48.7
click at [140, 408] on td "temp_MeenakshiK" at bounding box center [174, 430] width 92 height 57
copy div "temp_MeenakshiK"
click at [1260, 363] on img at bounding box center [1259, 366] width 25 height 25
drag, startPoint x: 201, startPoint y: 363, endPoint x: 141, endPoint y: 364, distance: 59.9
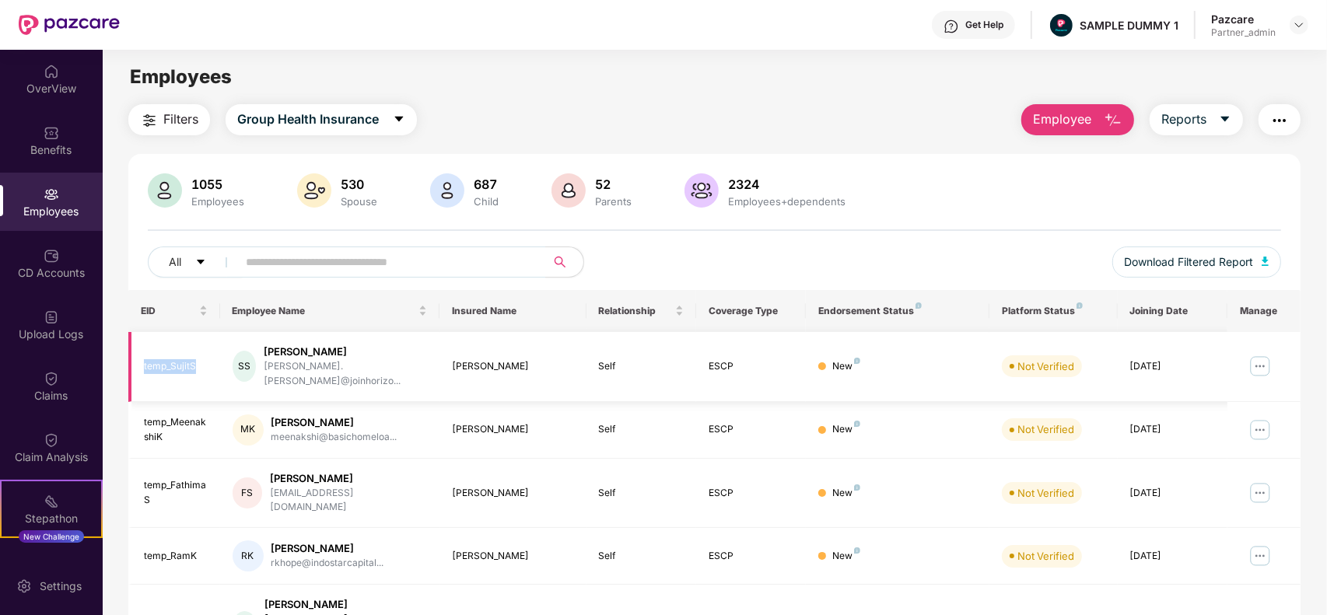
click at [141, 364] on td "temp_SujitS" at bounding box center [174, 367] width 92 height 70
copy div "temp_SujitS"
